Goal: Task Accomplishment & Management: Use online tool/utility

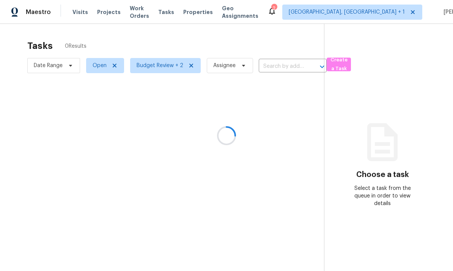
scroll to position [5, 0]
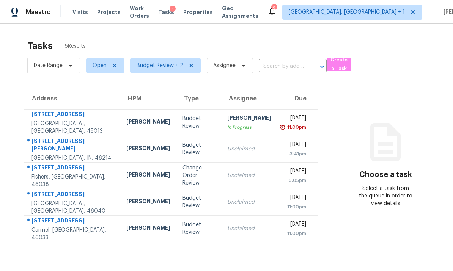
click at [80, 167] on div "[STREET_ADDRESS]" at bounding box center [72, 168] width 83 height 9
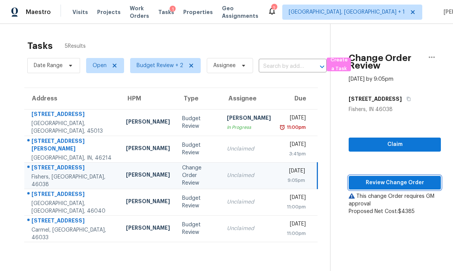
click at [393, 178] on span "Review Change Order" at bounding box center [394, 182] width 80 height 9
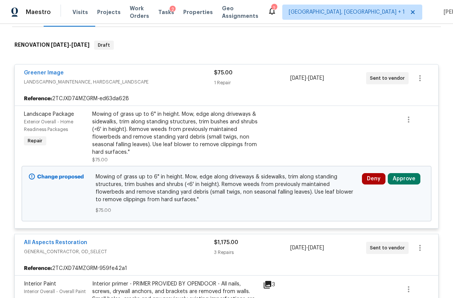
scroll to position [112, 0]
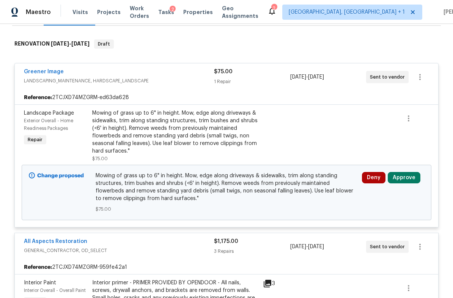
click at [403, 177] on button "Approve" at bounding box center [403, 177] width 33 height 11
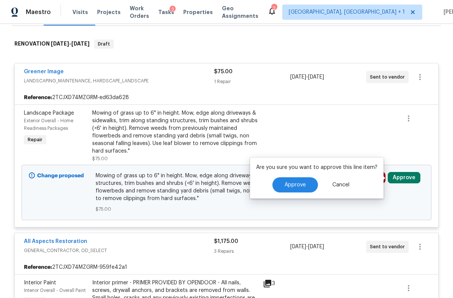
click at [305, 184] on button "Approve" at bounding box center [294, 184] width 45 height 15
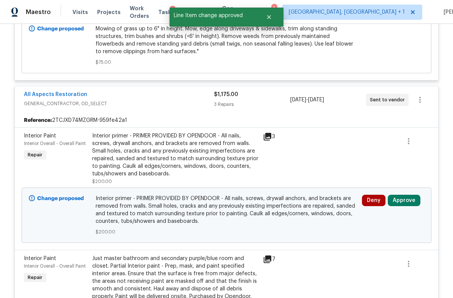
scroll to position [287, 0]
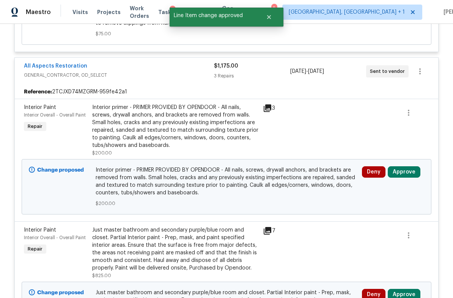
click at [402, 171] on button "Approve" at bounding box center [403, 171] width 33 height 11
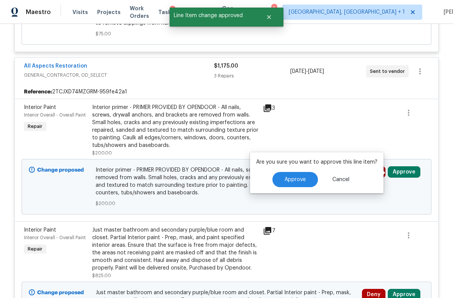
click at [300, 177] on span "Approve" at bounding box center [294, 180] width 21 height 6
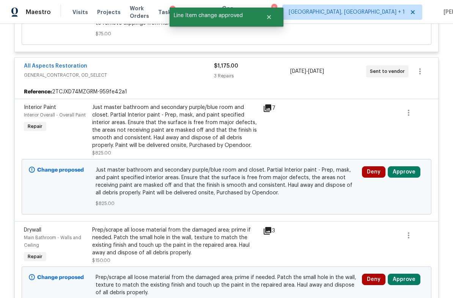
click at [403, 168] on button "Approve" at bounding box center [403, 171] width 33 height 11
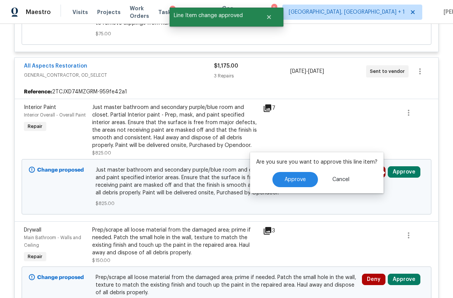
click at [295, 177] on span "Approve" at bounding box center [294, 180] width 21 height 6
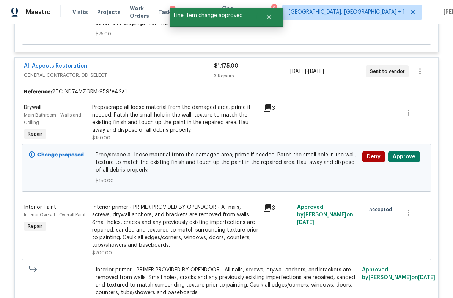
click at [405, 153] on button "Approve" at bounding box center [403, 156] width 33 height 11
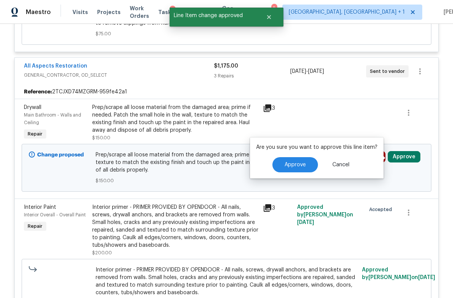
click at [301, 165] on span "Approve" at bounding box center [294, 165] width 21 height 6
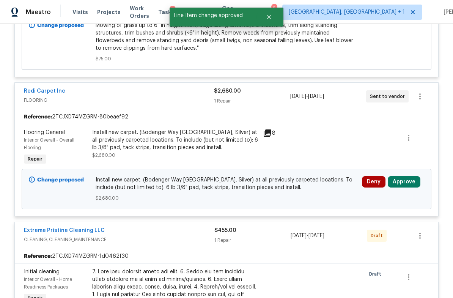
scroll to position [658, 0]
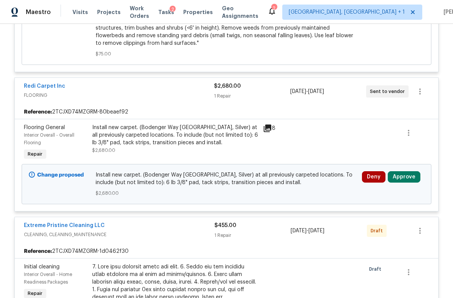
click at [411, 177] on button "Approve" at bounding box center [403, 176] width 33 height 11
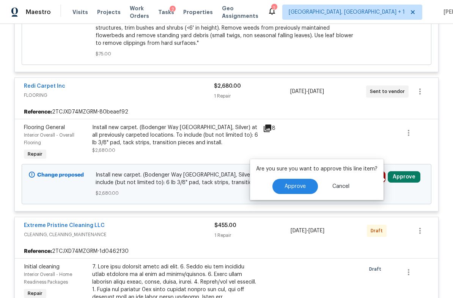
click at [300, 183] on span "Approve" at bounding box center [294, 186] width 21 height 6
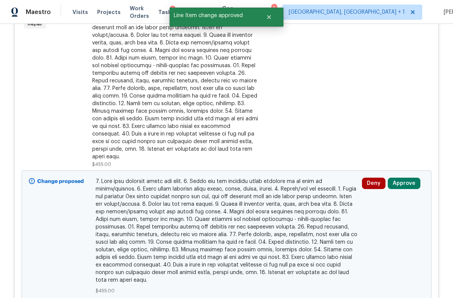
scroll to position [932, 0]
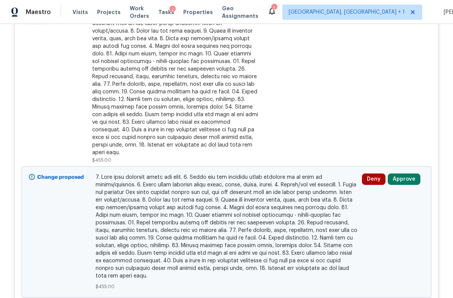
click at [405, 174] on button "Approve" at bounding box center [403, 178] width 33 height 11
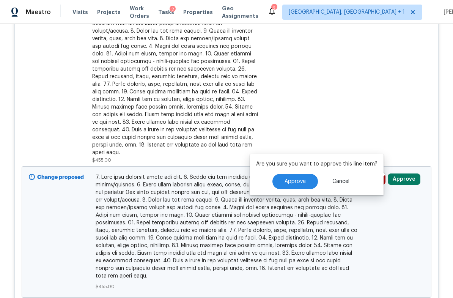
click at [298, 179] on span "Approve" at bounding box center [294, 182] width 21 height 6
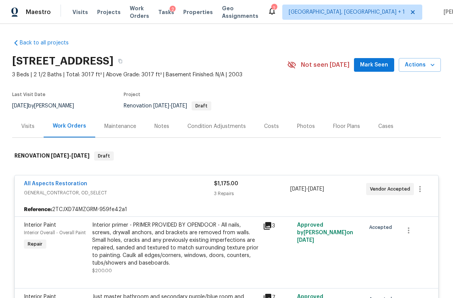
scroll to position [0, 0]
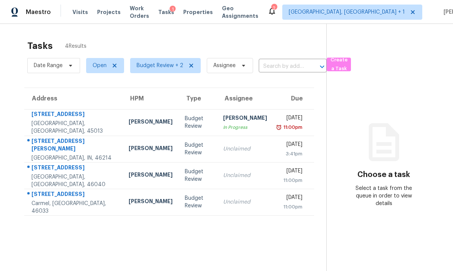
click at [64, 120] on div "[STREET_ADDRESS]" at bounding box center [73, 114] width 85 height 9
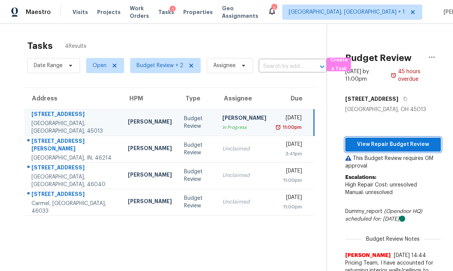
click at [389, 147] on span "View Repair Budget Review" at bounding box center [392, 144] width 83 height 9
